Goal: Information Seeking & Learning: Learn about a topic

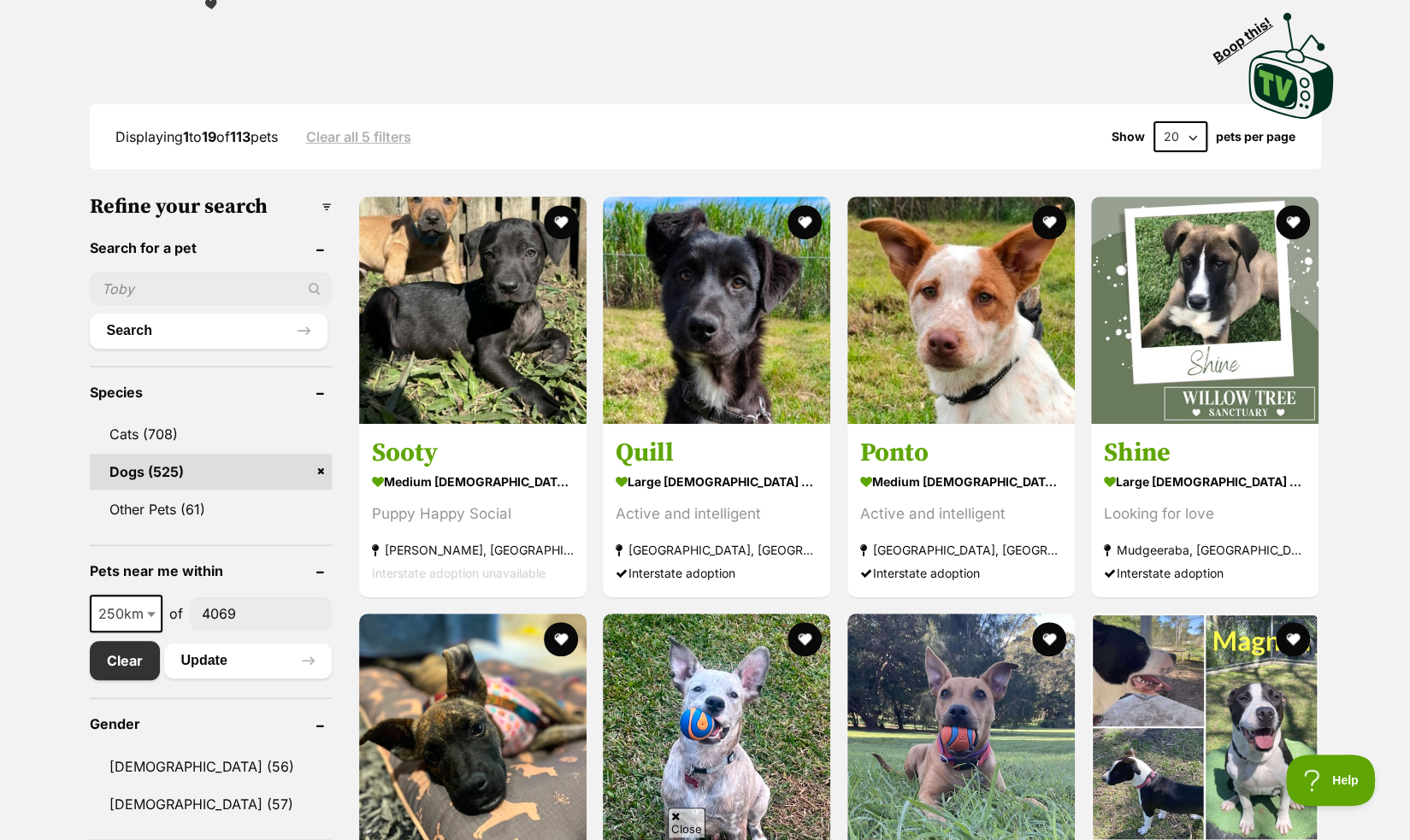
scroll to position [357, 0]
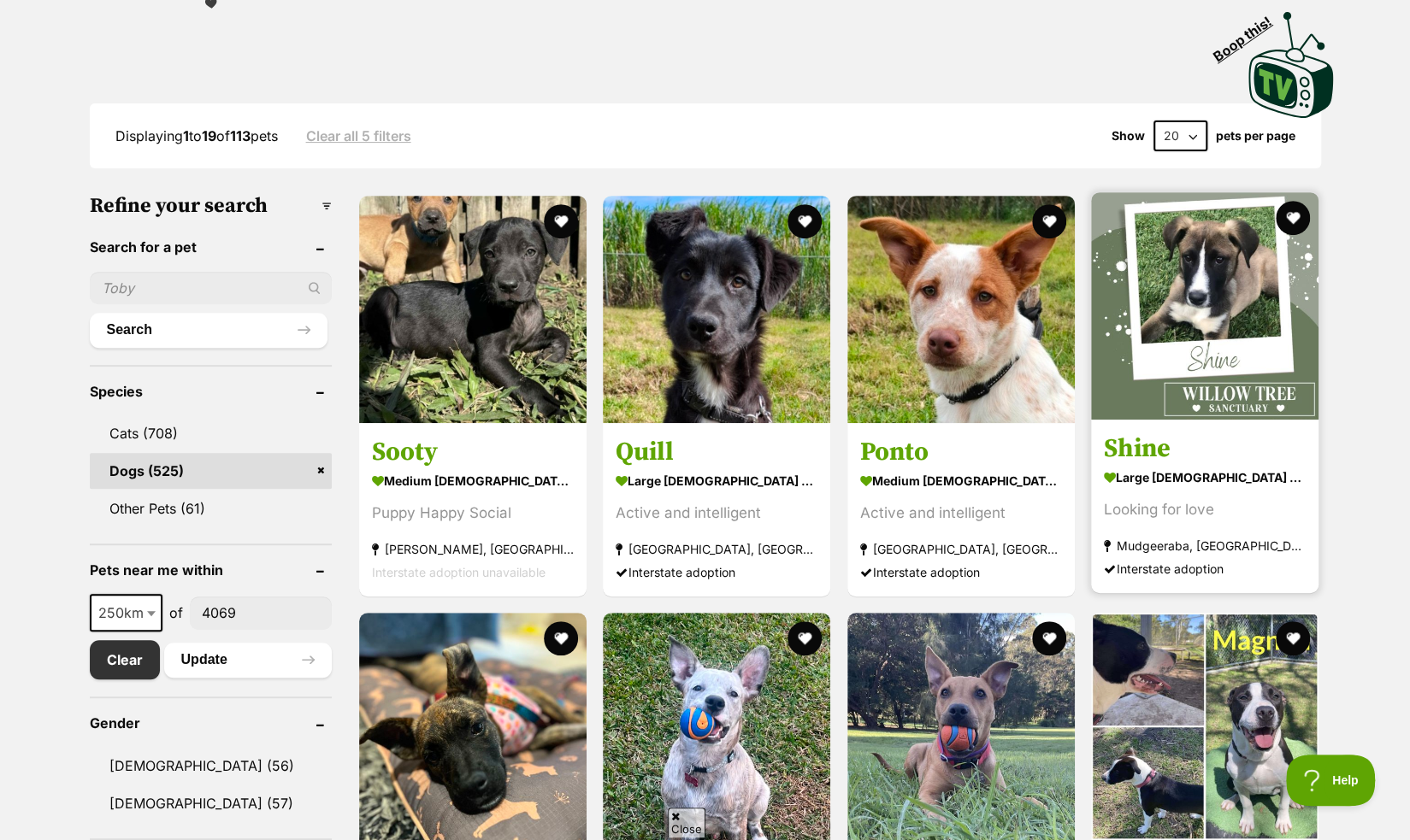
click at [1191, 489] on section "large female Dog Looking for love Mudgeeraba, QLD Interstate adoption" at bounding box center [1204, 523] width 202 height 115
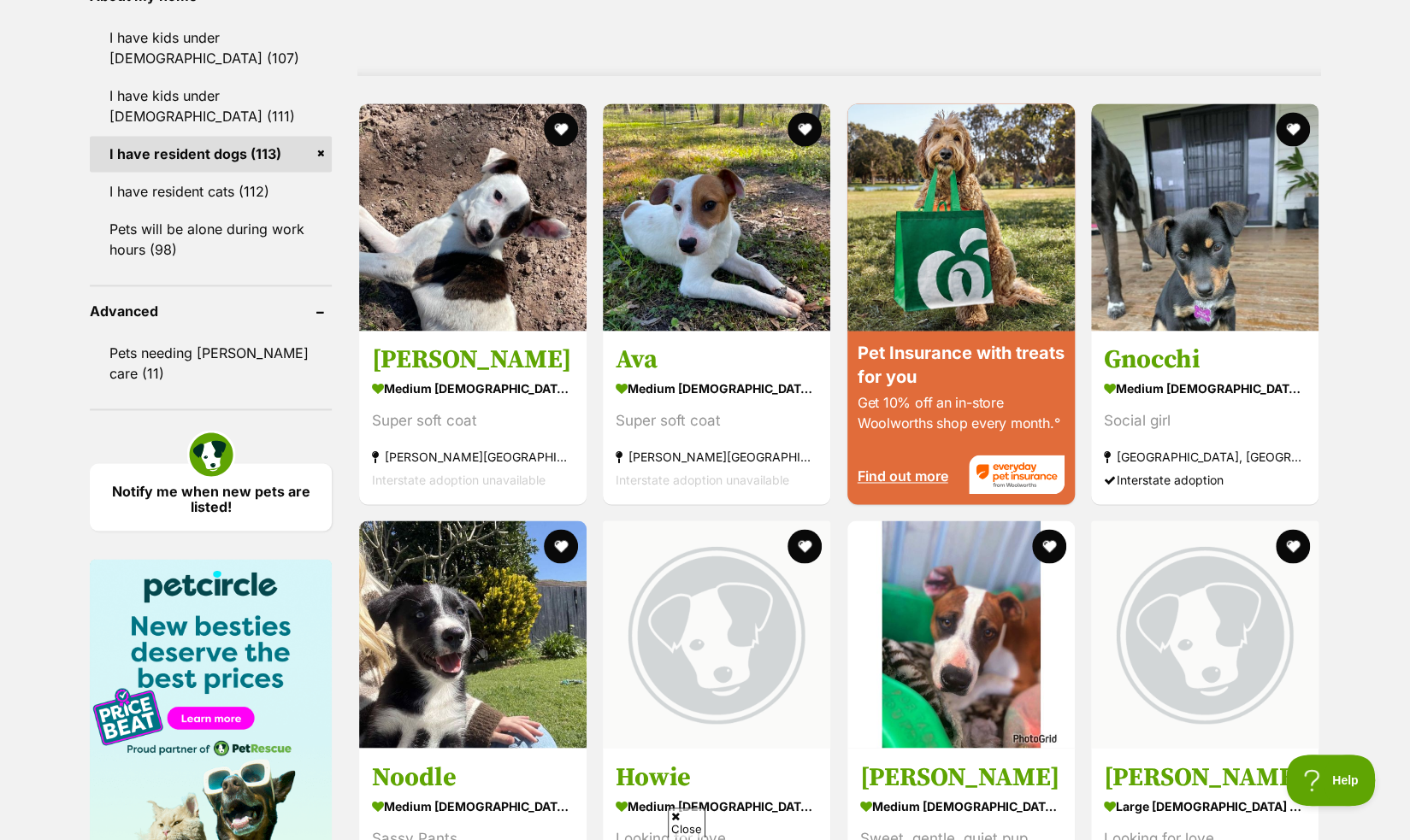
scroll to position [1585, 0]
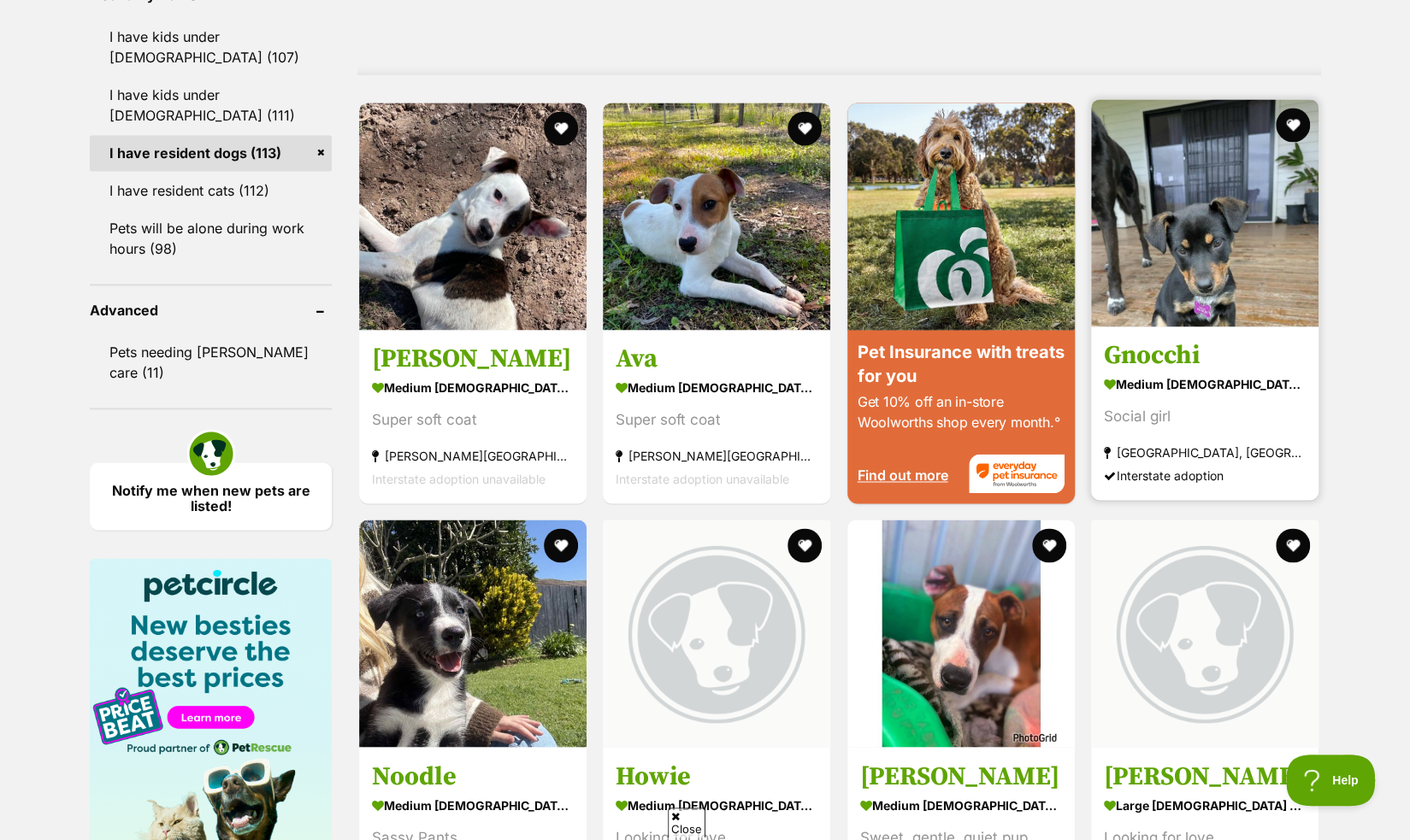
click at [1190, 401] on section "medium female Dog Social girl Grafton, NSW Interstate adoption" at bounding box center [1204, 430] width 202 height 115
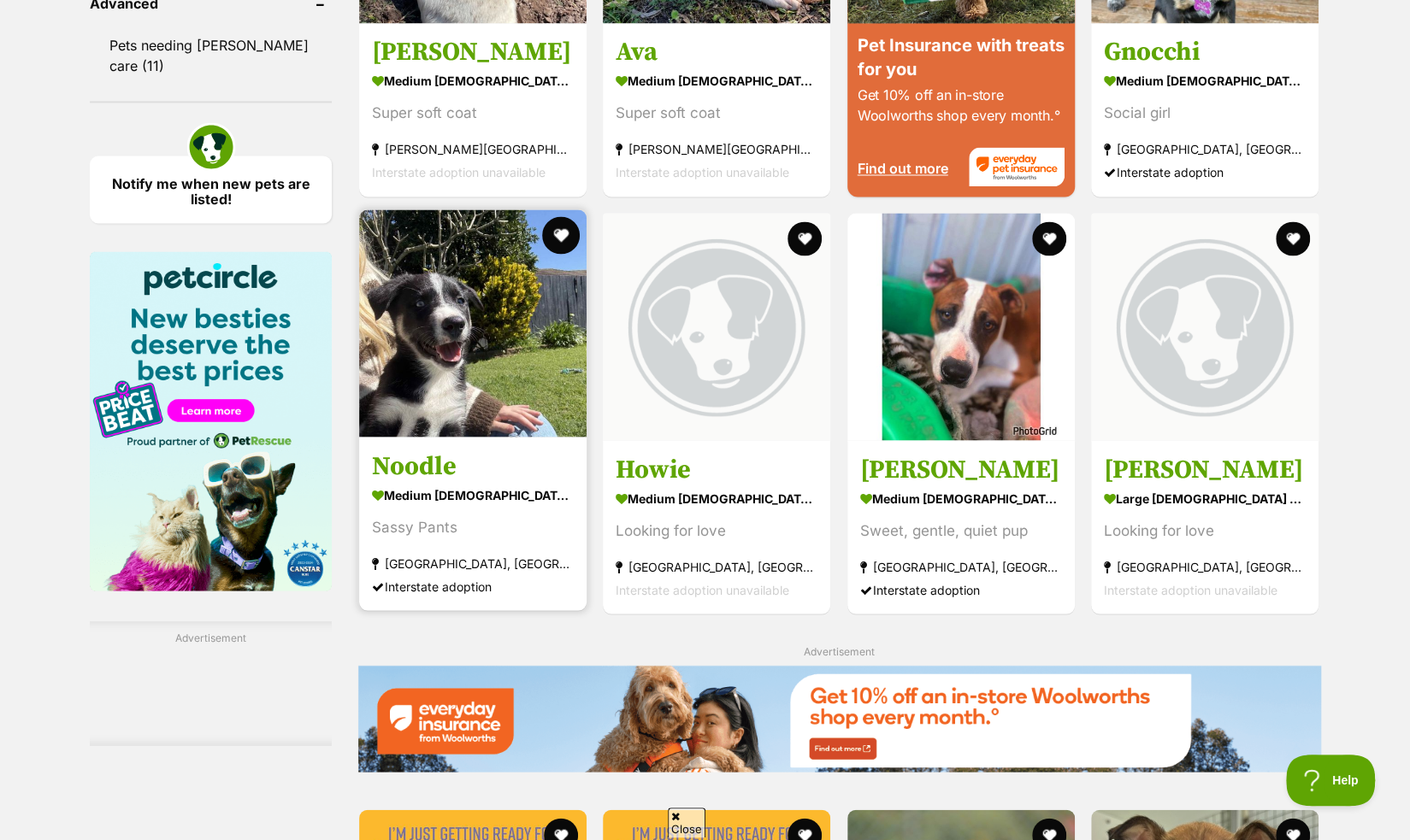
scroll to position [1892, 0]
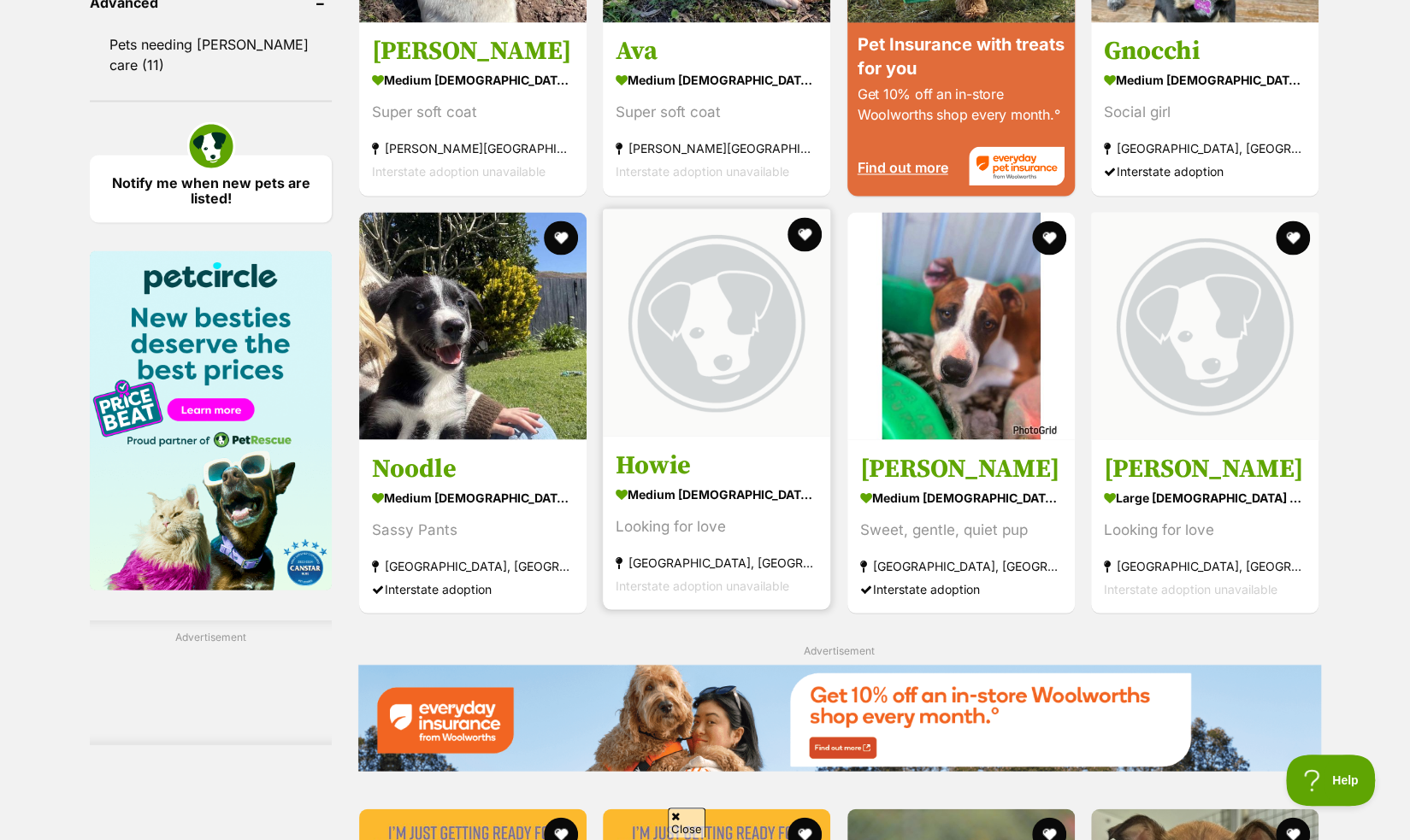
click at [676, 529] on div "Looking for love" at bounding box center [716, 526] width 202 height 23
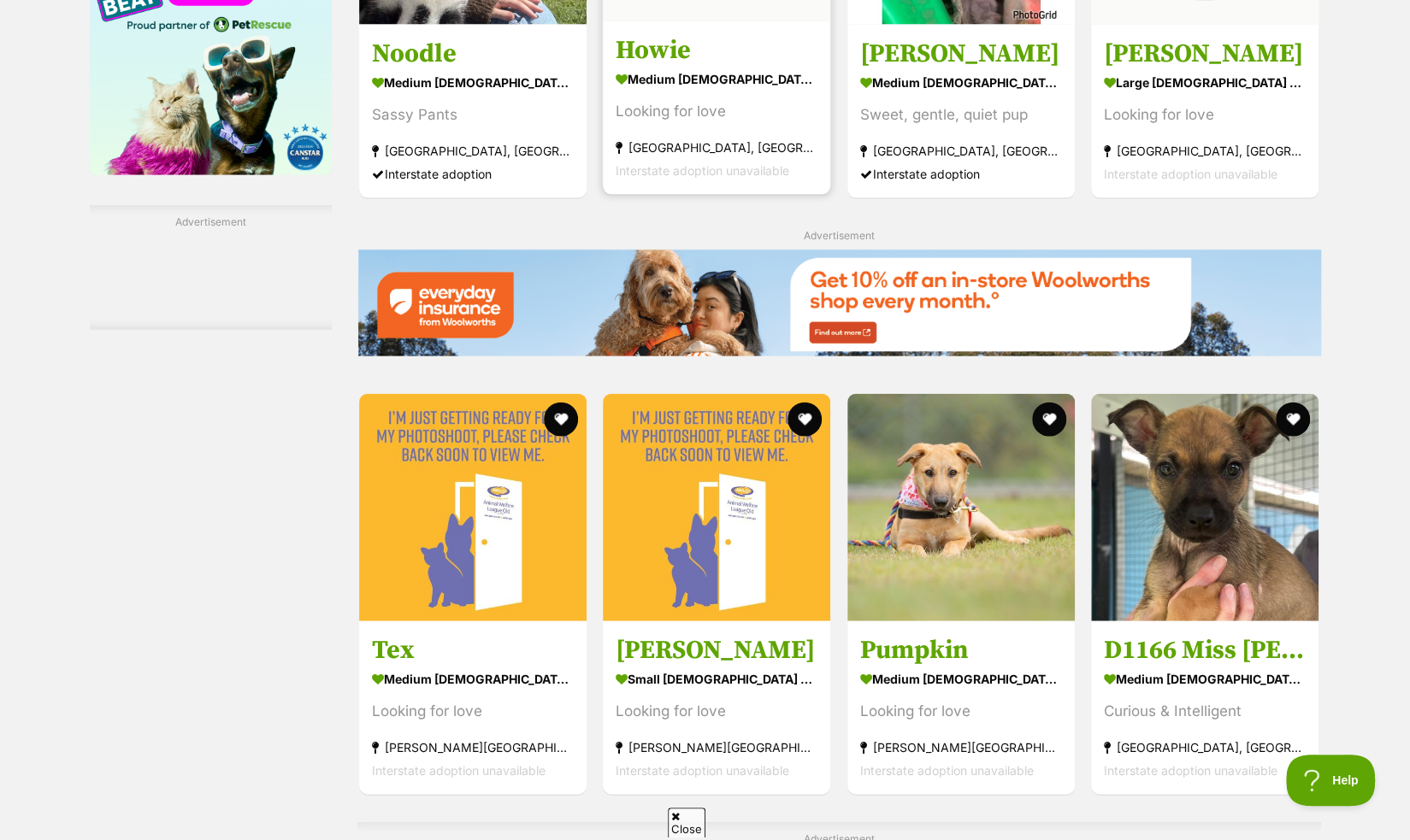
scroll to position [2310, 0]
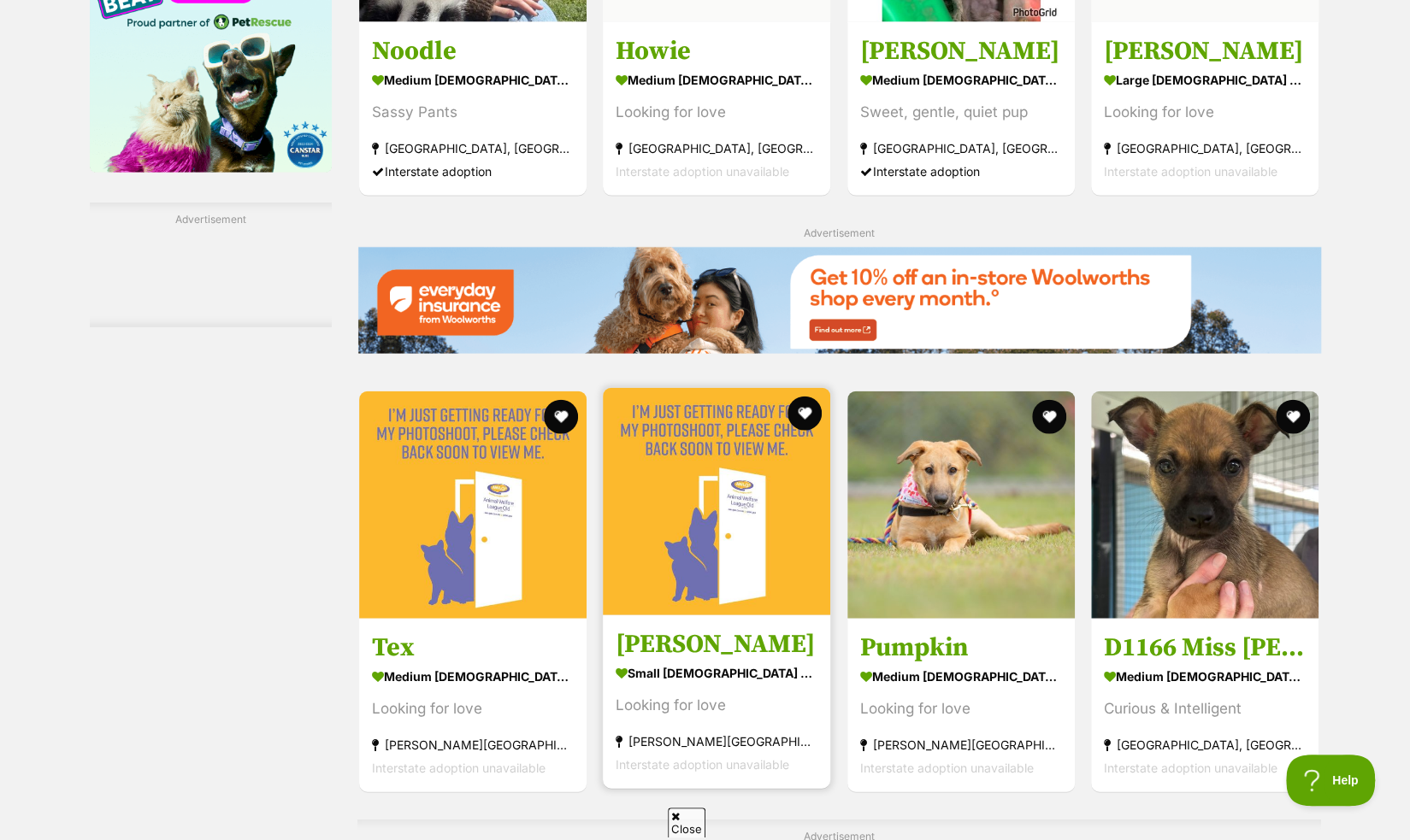
click at [709, 653] on h3 "[PERSON_NAME]" at bounding box center [716, 644] width 202 height 33
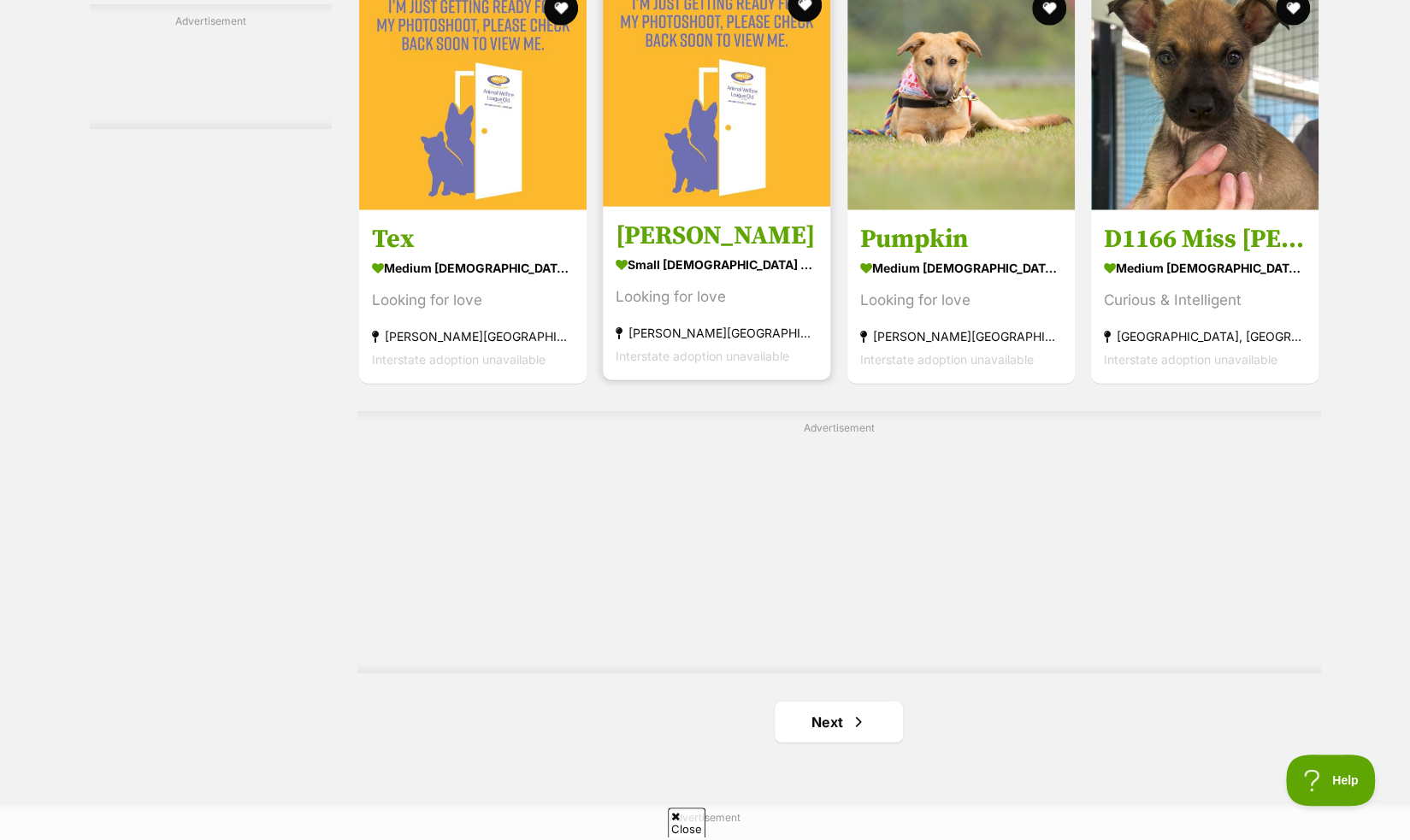
scroll to position [2815, 0]
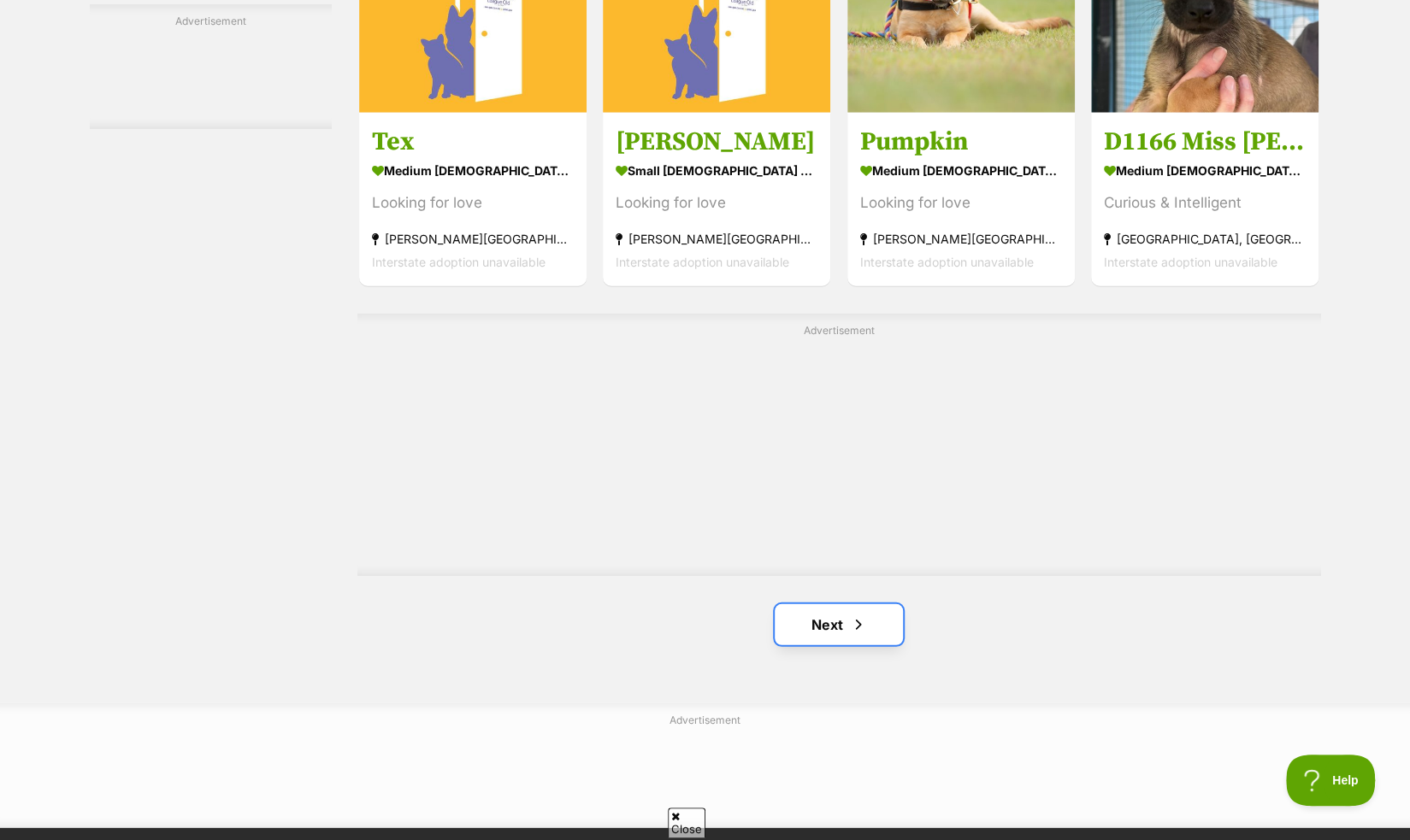
click at [813, 638] on link "Next" at bounding box center [839, 624] width 128 height 41
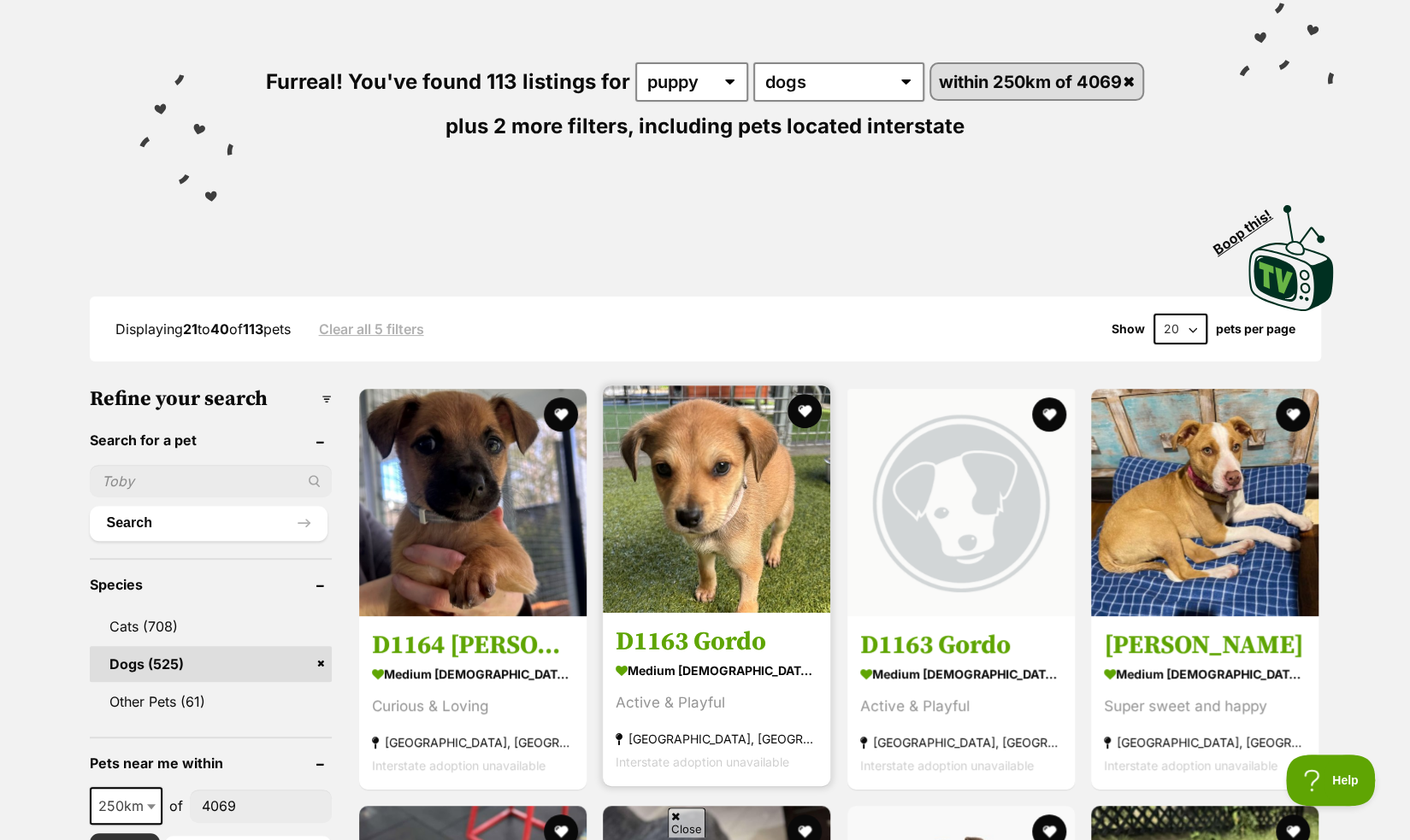
click at [705, 664] on strong "medium [DEMOGRAPHIC_DATA] Dog" at bounding box center [716, 670] width 202 height 25
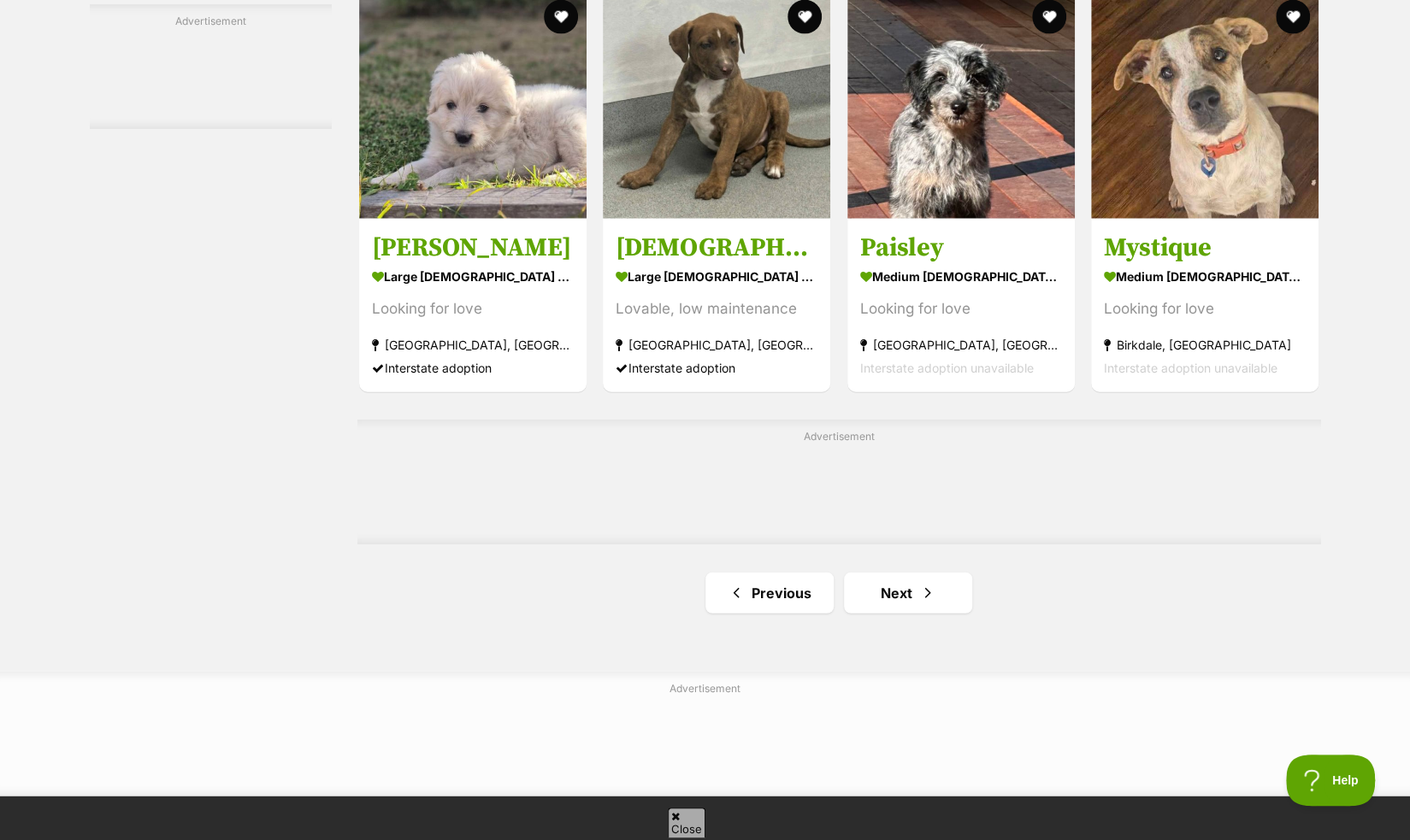
scroll to position [2574, 0]
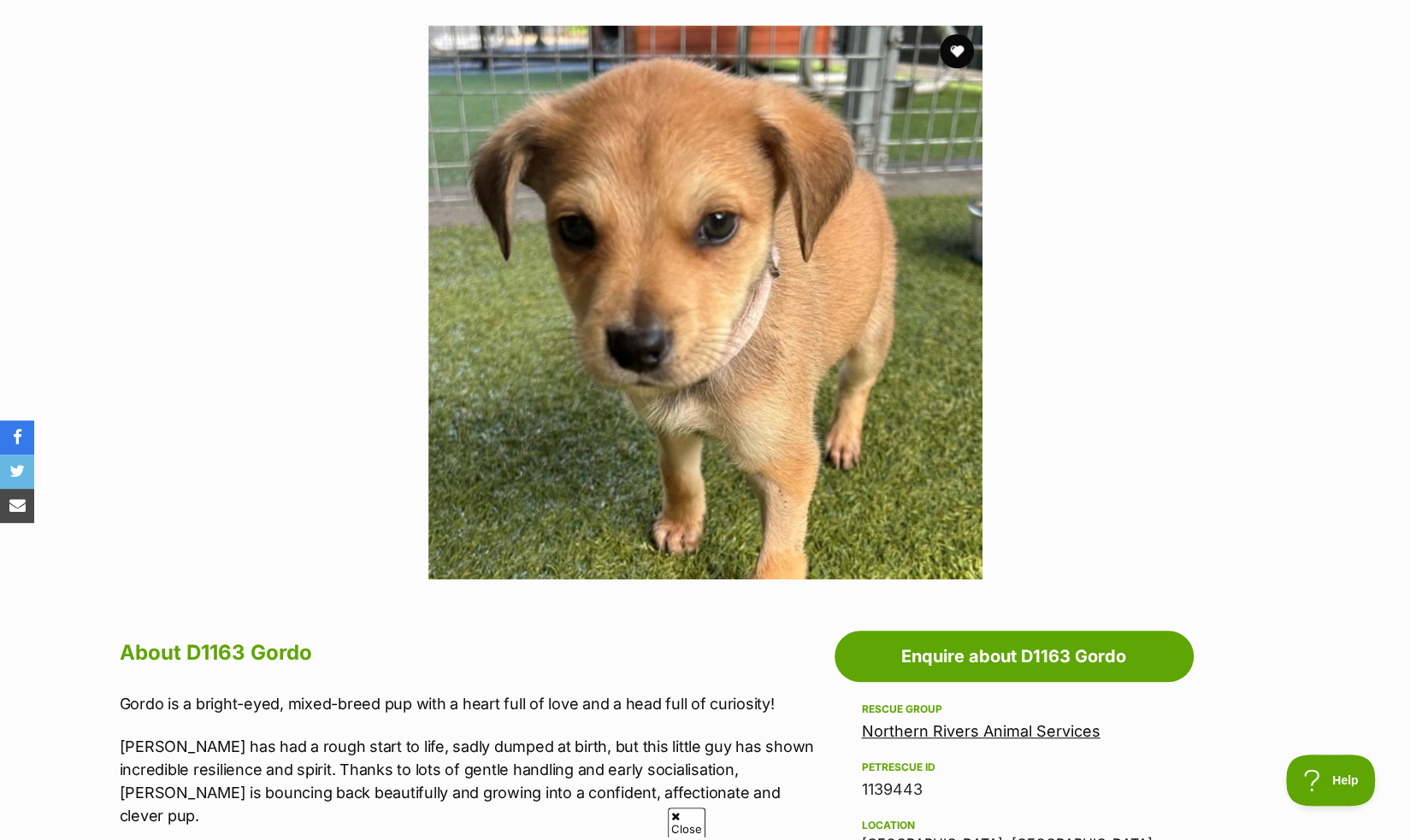
scroll to position [329, 0]
